Goal: Information Seeking & Learning: Learn about a topic

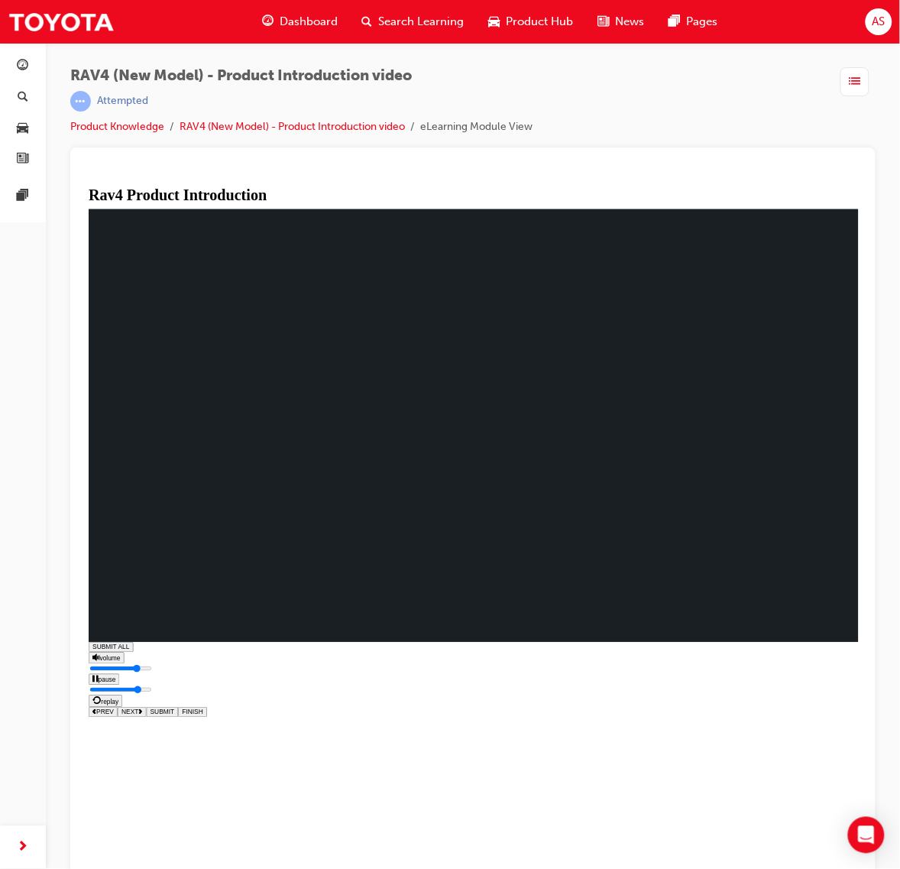
click at [232, 643] on video "Product 3.mp4" at bounding box center [160, 679] width 144 height 73
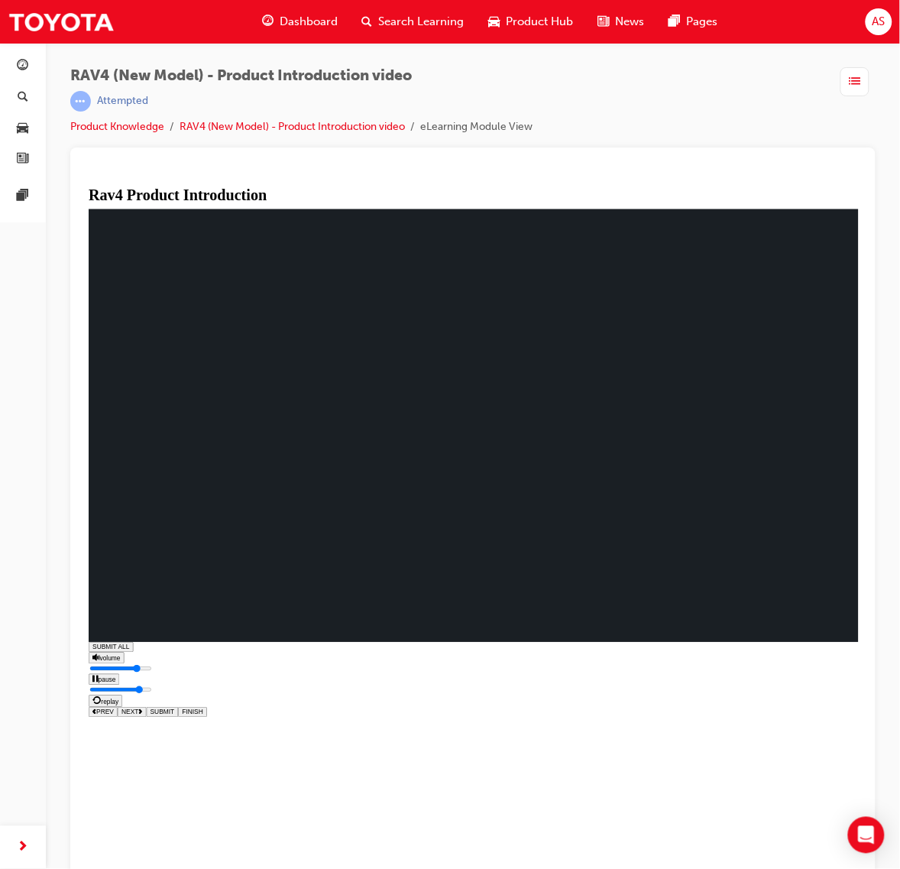
click at [138, 715] on span "NEXT" at bounding box center [129, 711] width 17 height 7
click at [146, 717] on button "NEXT" at bounding box center [131, 712] width 29 height 10
type input "0.003"
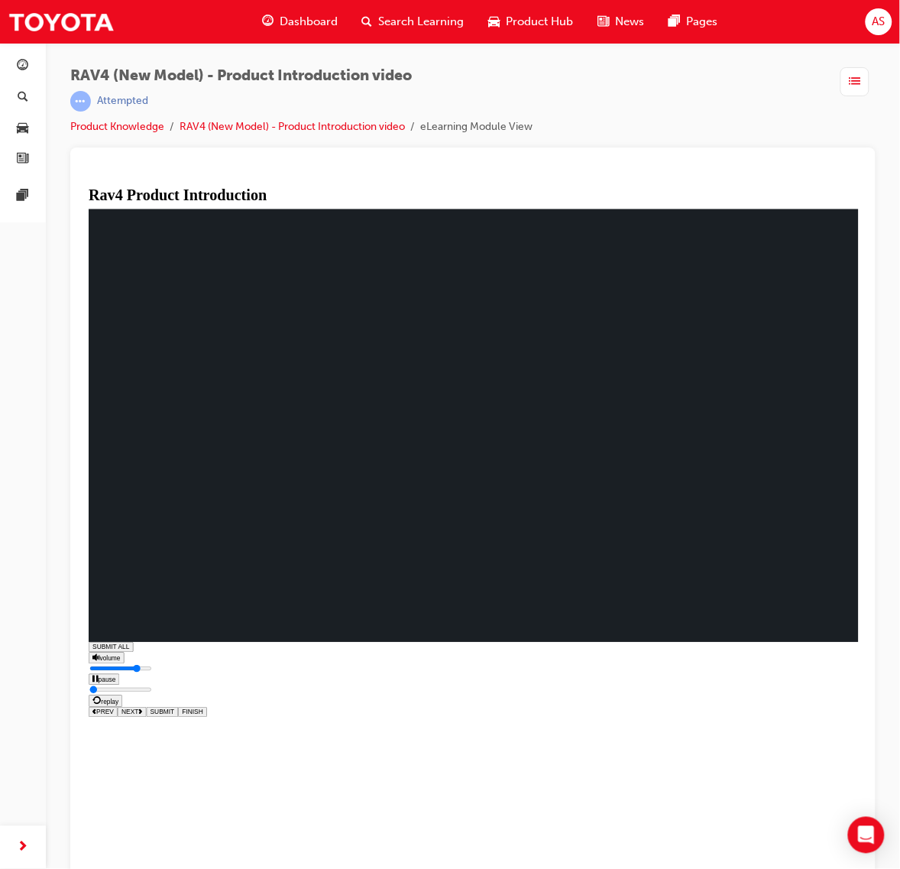
click at [146, 717] on button "NEXT" at bounding box center [131, 712] width 29 height 10
drag, startPoint x: 254, startPoint y: 480, endPoint x: 249, endPoint y: 508, distance: 28.6
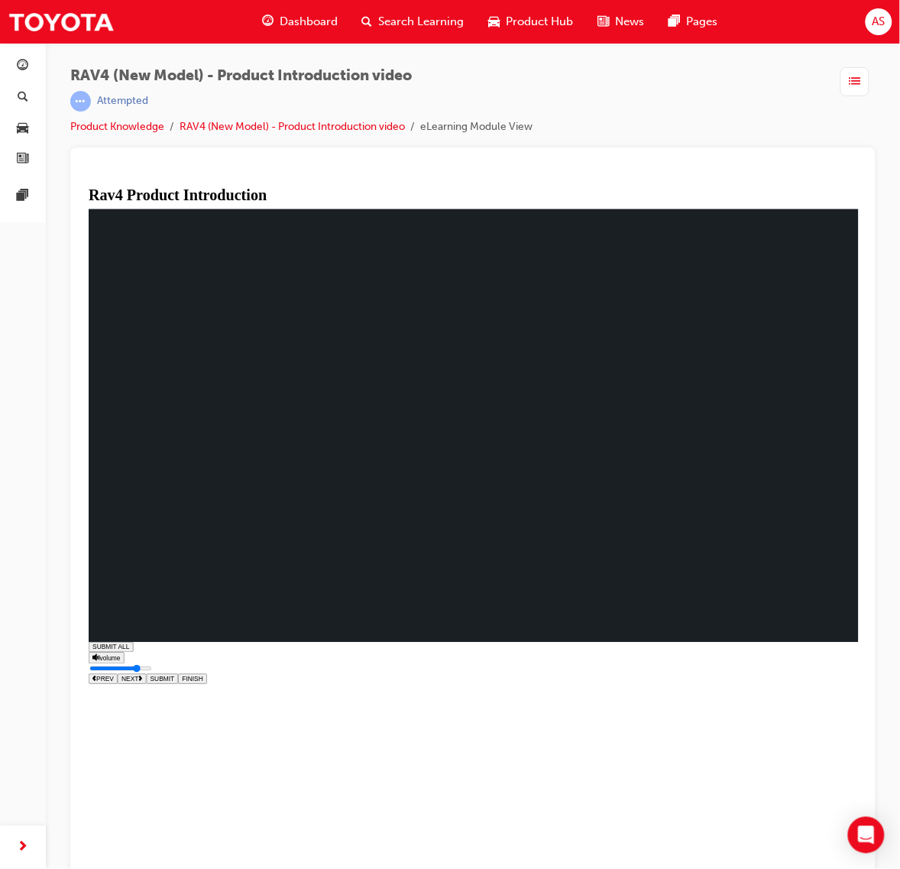
click at [138, 681] on span "NEXT" at bounding box center [129, 678] width 17 height 7
click at [323, 15] on span "Dashboard" at bounding box center [309, 22] width 58 height 18
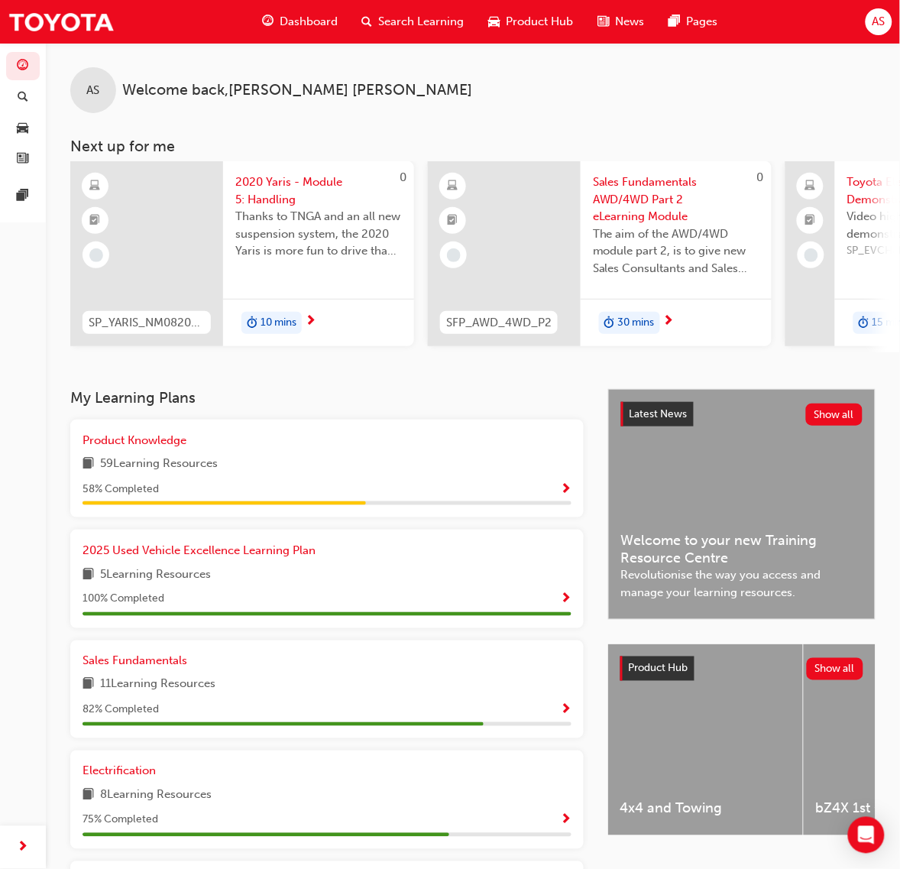
click at [308, 319] on span "next-icon" at bounding box center [310, 322] width 11 height 14
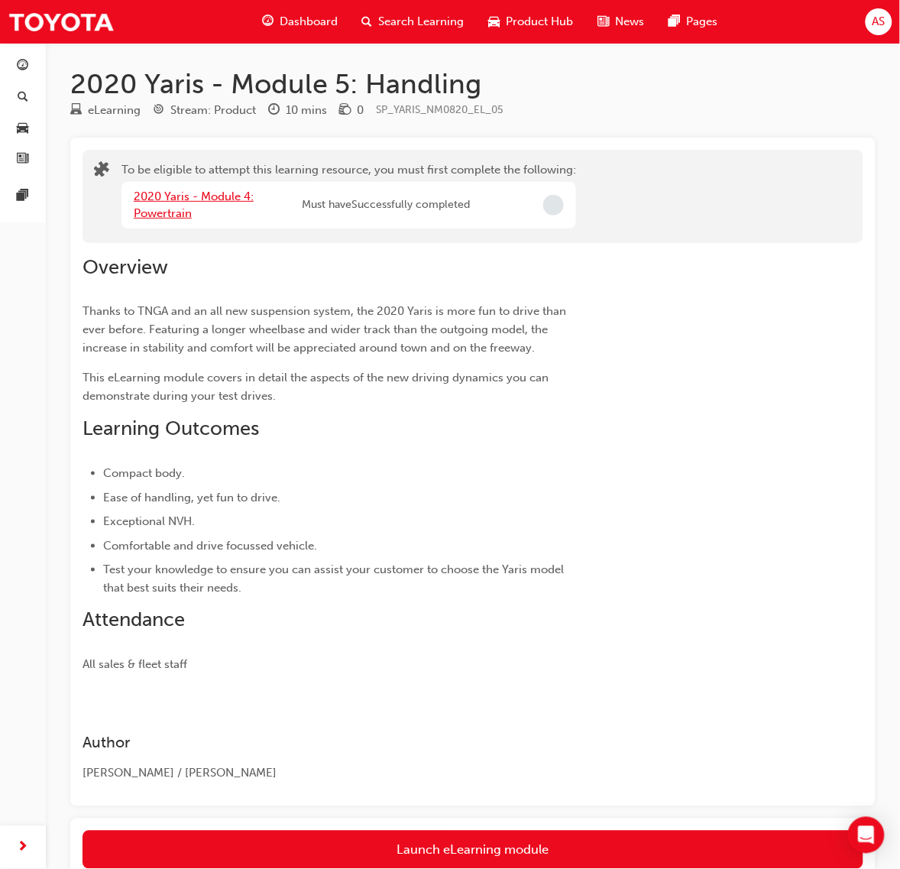
click at [186, 197] on link "2020 Yaris - Module 4: Powertrain" at bounding box center [194, 204] width 120 height 31
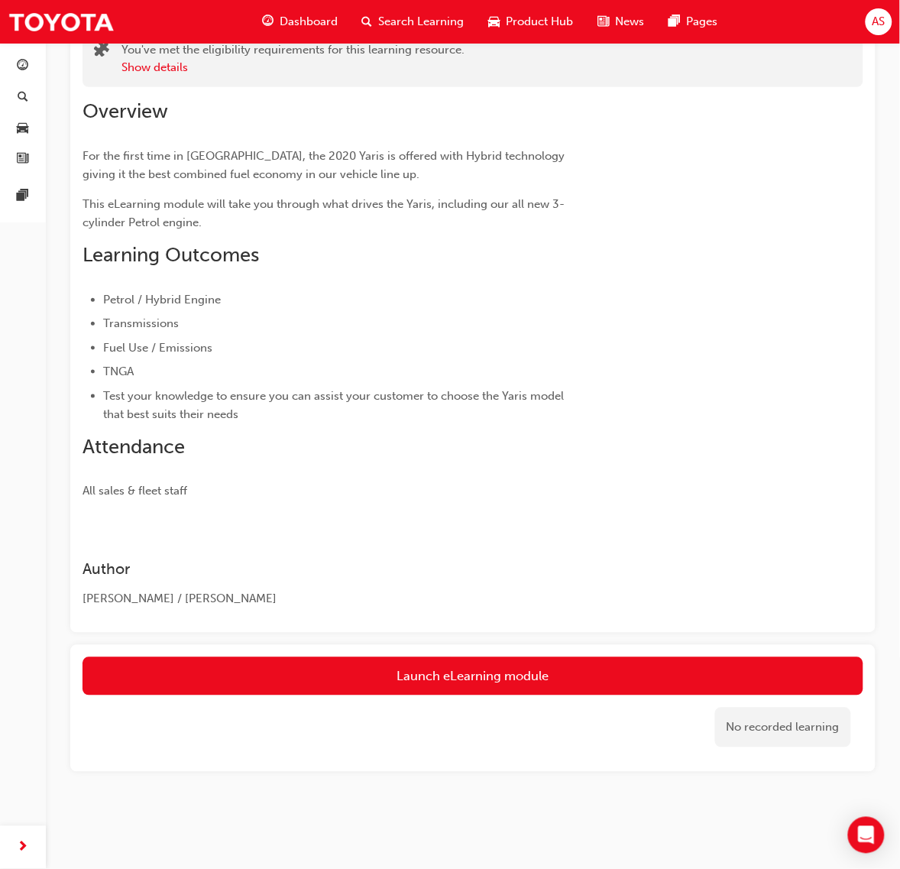
scroll to position [121, 0]
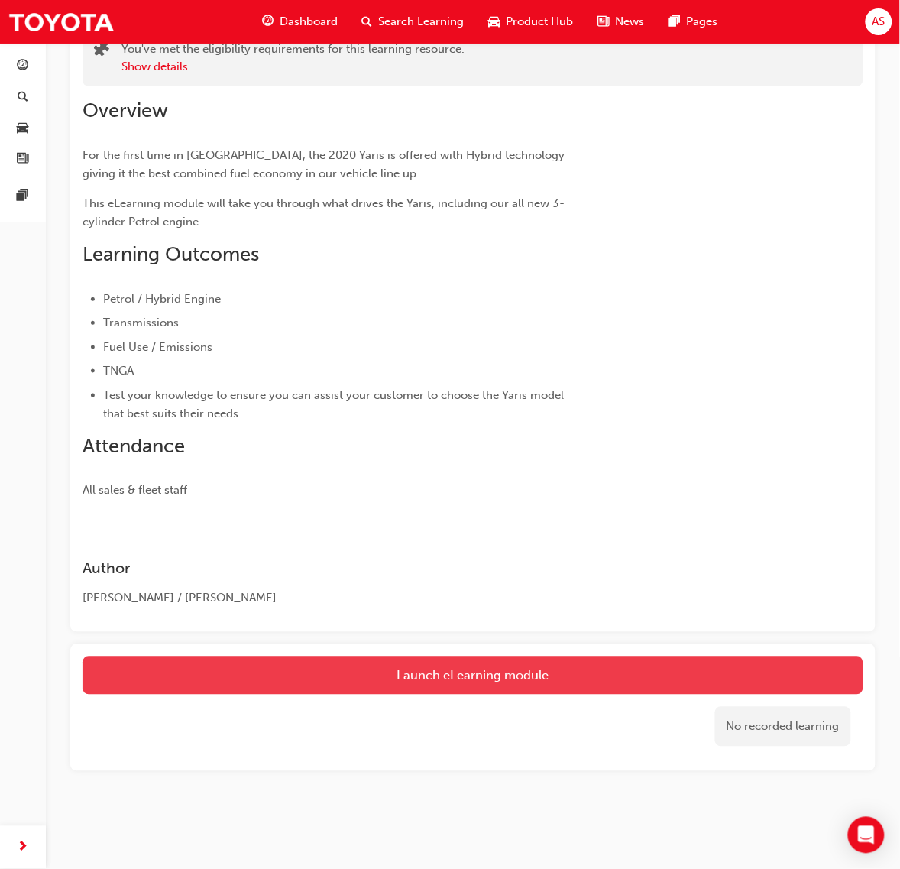
click at [471, 669] on link "Launch eLearning module" at bounding box center [473, 675] width 781 height 38
